Goal: Task Accomplishment & Management: Complete application form

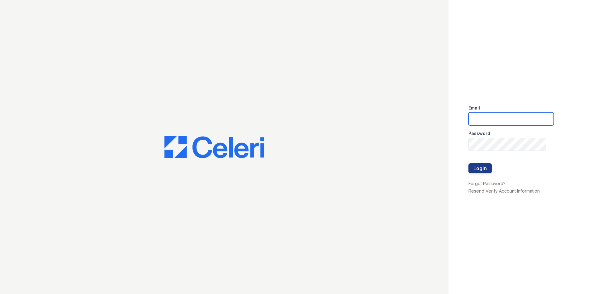
type input "[EMAIL_ADDRESS][DOMAIN_NAME]"
click at [565, 26] on div "Email [EMAIL_ADDRESS][DOMAIN_NAME] Password Login Forgot Password? Resend Verif…" at bounding box center [522, 147] width 149 height 294
click at [501, 119] on input "[EMAIL_ADDRESS][DOMAIN_NAME]" at bounding box center [510, 118] width 85 height 13
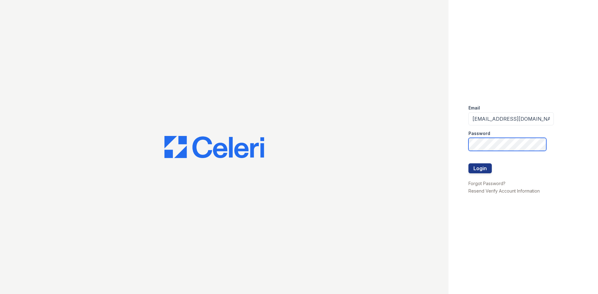
click at [406, 144] on div "Email rivolirunmgr@thewoodruffway.com Password Login Forgot Password? Resend Ve…" at bounding box center [299, 147] width 598 height 294
click at [504, 223] on div "Email rivolirunmgr@thewoodruffway.com Password Login Forgot Password? Resend Ve…" at bounding box center [522, 147] width 149 height 294
click at [530, 227] on div "Email rivolirunmgr@thewoodruffway.com Password Login Forgot Password? Resend Ve…" at bounding box center [522, 147] width 149 height 294
click at [444, 142] on div "Email rivolirunmgr@thewoodruffway.com Password Login Forgot Password? Resend Ve…" at bounding box center [299, 147] width 598 height 294
click at [468, 163] on button "Login" at bounding box center [479, 168] width 23 height 10
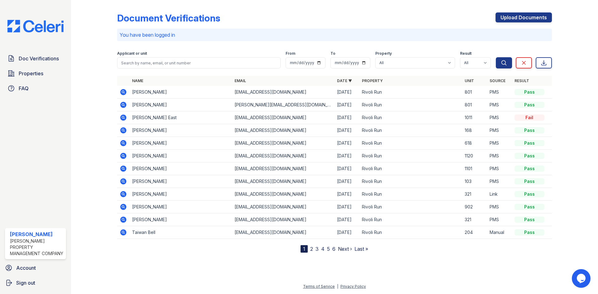
click at [123, 119] on icon at bounding box center [123, 118] width 6 height 6
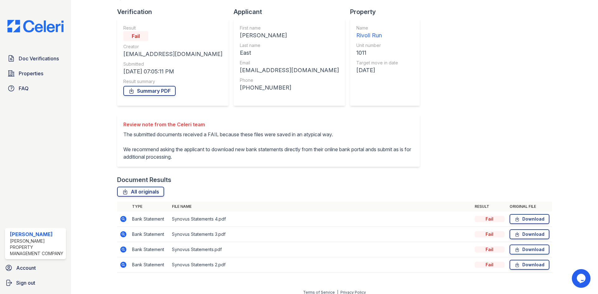
scroll to position [45, 0]
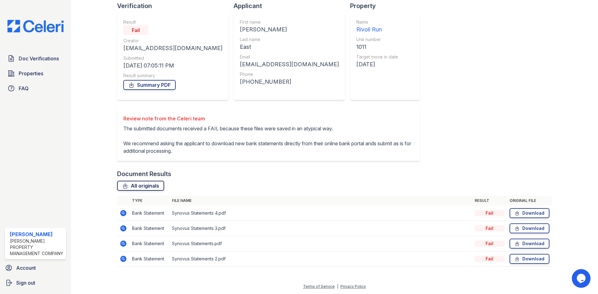
click at [154, 185] on link "All originals" at bounding box center [140, 186] width 47 height 10
click at [225, 182] on div "All originals" at bounding box center [334, 186] width 434 height 10
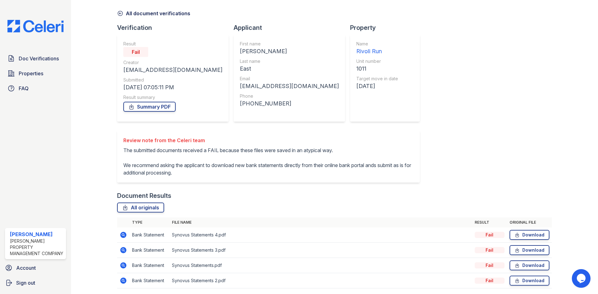
scroll to position [0, 0]
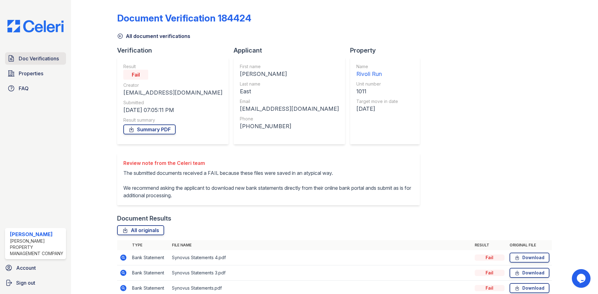
click at [38, 57] on span "Doc Verifications" at bounding box center [39, 58] width 40 height 7
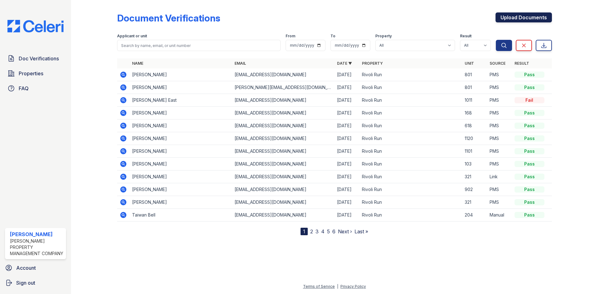
click at [529, 18] on link "Upload Documents" at bounding box center [523, 17] width 56 height 10
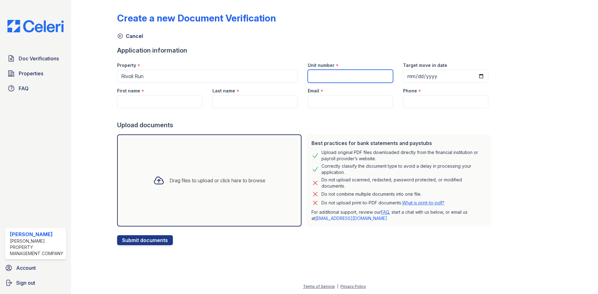
click at [360, 73] on input "Unit number" at bounding box center [349, 76] width 85 height 13
type input "1011"
click at [172, 102] on input "First name" at bounding box center [159, 101] width 85 height 13
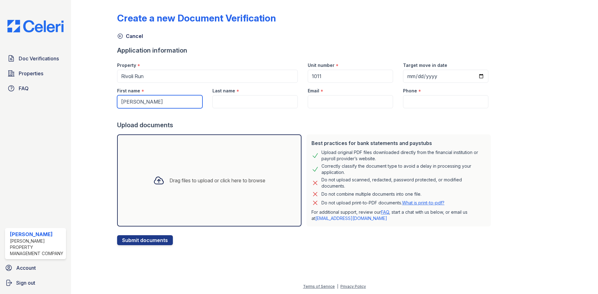
type input "Keyana"
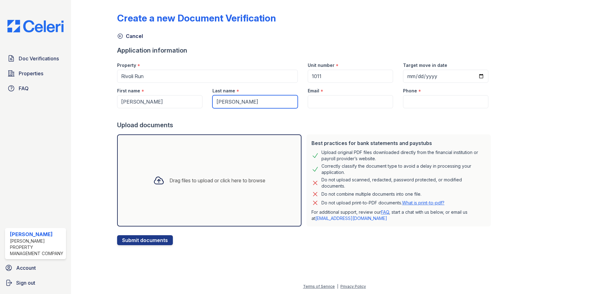
type input "Johnson"
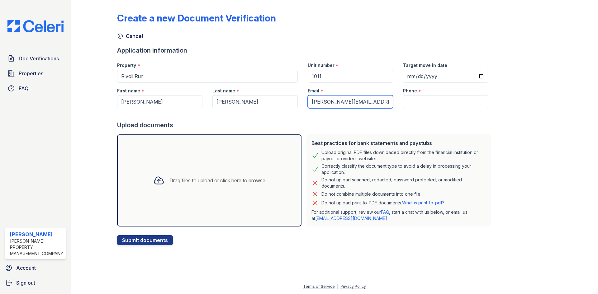
type input "[PERSON_NAME][EMAIL_ADDRESS][PERSON_NAME][DOMAIN_NAME]"
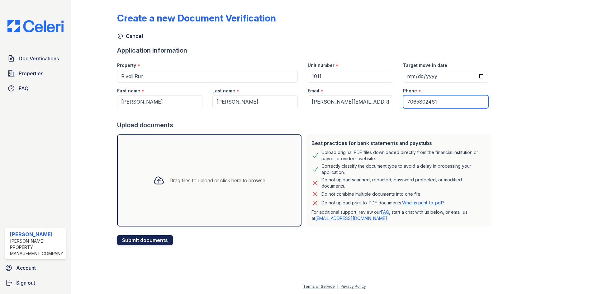
type input "7065802461"
click at [127, 240] on button "Submit documents" at bounding box center [145, 240] width 56 height 10
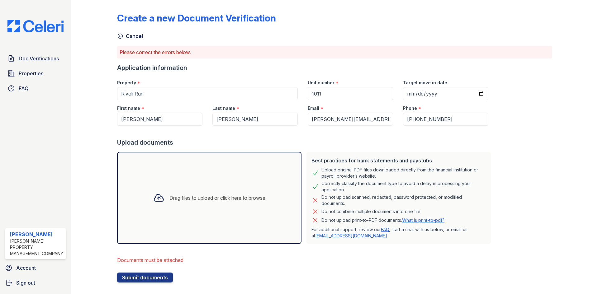
click at [174, 199] on div "Drag files to upload or click here to browse" at bounding box center [217, 197] width 96 height 7
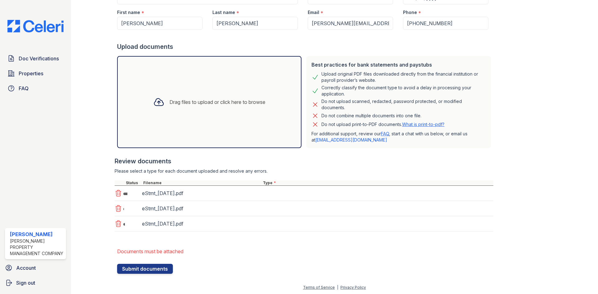
scroll to position [97, 0]
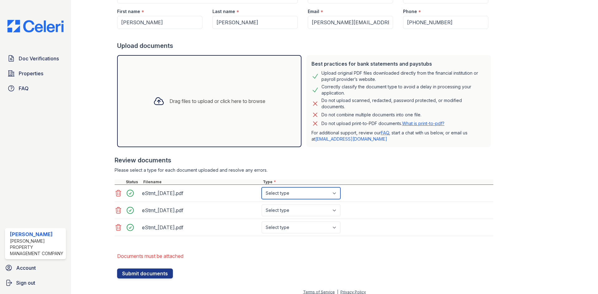
click at [288, 195] on select "Select type Paystub Bank Statement Offer Letter Tax Documents Benefit Award Let…" at bounding box center [300, 193] width 79 height 12
select select "bank_statement"
click at [261, 187] on select "Select type Paystub Bank Statement Offer Letter Tax Documents Benefit Award Let…" at bounding box center [300, 193] width 79 height 12
click at [285, 210] on select "Select type Paystub Bank Statement Offer Letter Tax Documents Benefit Award Let…" at bounding box center [300, 210] width 79 height 12
select select "bank_statement"
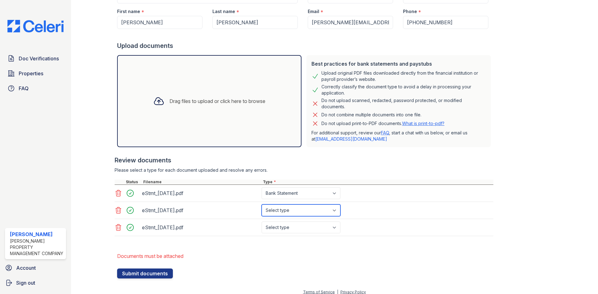
click at [261, 204] on select "Select type Paystub Bank Statement Offer Letter Tax Documents Benefit Award Let…" at bounding box center [300, 210] width 79 height 12
click at [286, 226] on select "Select type Paystub Bank Statement Offer Letter Tax Documents Benefit Award Let…" at bounding box center [300, 228] width 79 height 12
select select "bank_statement"
click at [261, 222] on select "Select type Paystub Bank Statement Offer Letter Tax Documents Benefit Award Let…" at bounding box center [300, 228] width 79 height 12
click at [206, 108] on div "Drag files to upload or click here to browse" at bounding box center [209, 101] width 122 height 21
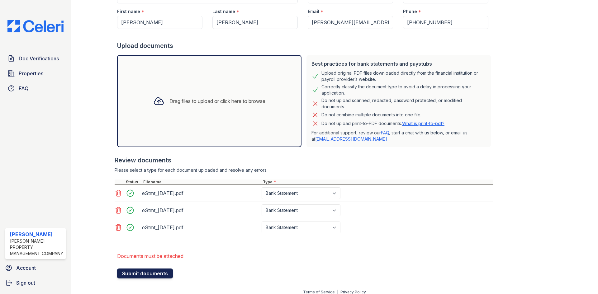
click at [144, 272] on button "Submit documents" at bounding box center [145, 274] width 56 height 10
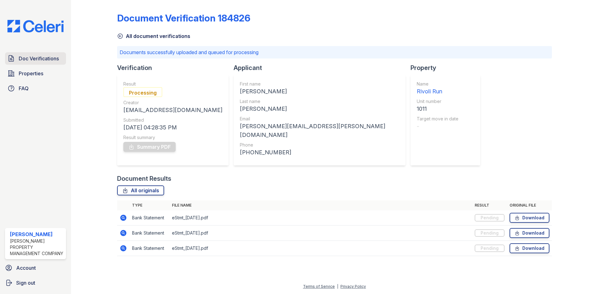
click at [33, 57] on span "Doc Verifications" at bounding box center [39, 58] width 40 height 7
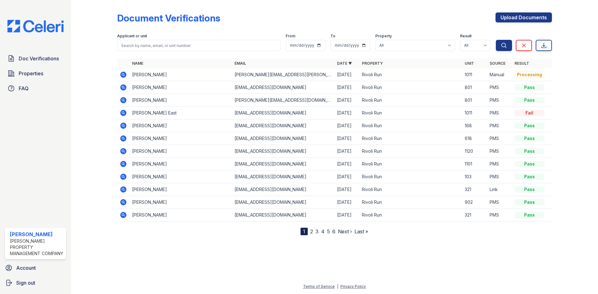
click at [122, 112] on icon at bounding box center [123, 112] width 7 height 7
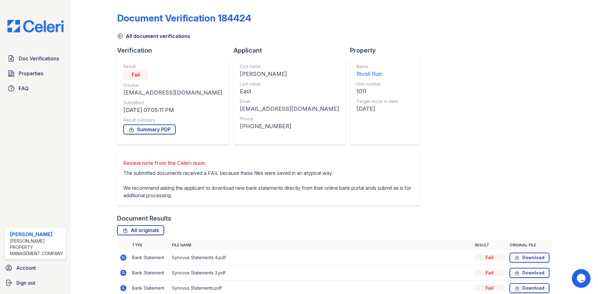
scroll to position [45, 0]
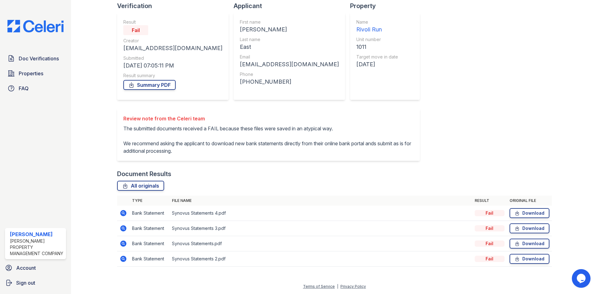
click at [124, 213] on icon at bounding box center [123, 213] width 6 height 6
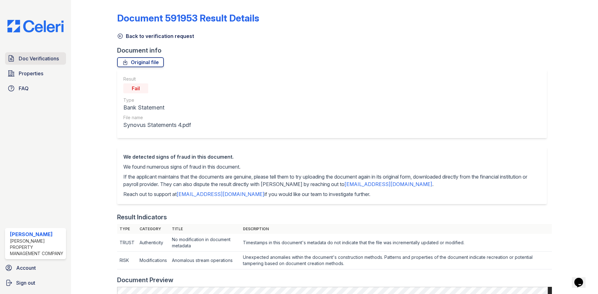
click at [38, 61] on span "Doc Verifications" at bounding box center [39, 58] width 40 height 7
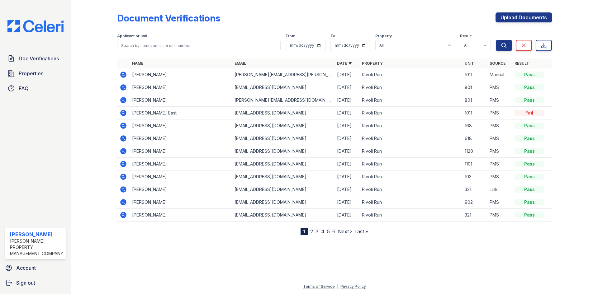
click at [122, 73] on icon at bounding box center [123, 75] width 6 height 6
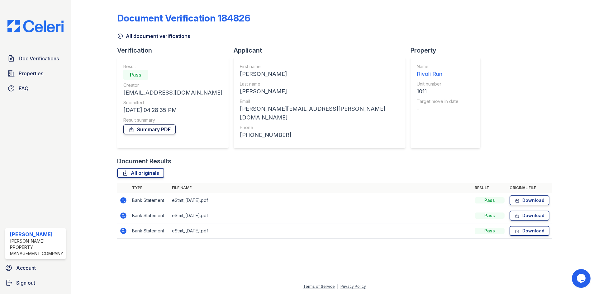
click at [151, 133] on link "Summary PDF" at bounding box center [149, 129] width 52 height 10
click at [33, 59] on span "Doc Verifications" at bounding box center [39, 58] width 40 height 7
